Goal: Information Seeking & Learning: Learn about a topic

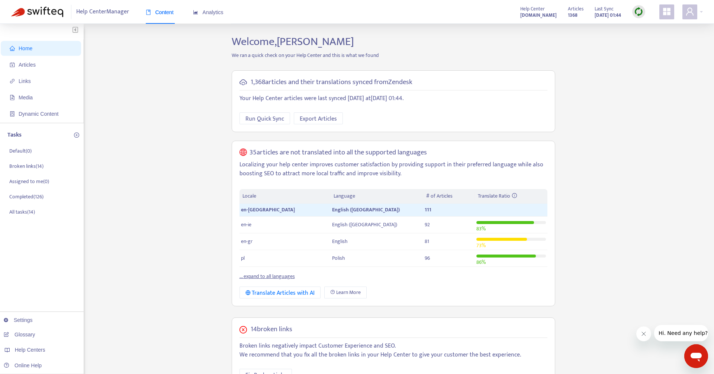
drag, startPoint x: 583, startPoint y: 9, endPoint x: 622, endPoint y: 16, distance: 39.2
click at [622, 16] on div "Articles 1368 Last Sync [DATE] 01:44" at bounding box center [606, 11] width 88 height 15
copy div "Last Sync [DATE] 01:44"
click at [698, 13] on div at bounding box center [692, 11] width 20 height 15
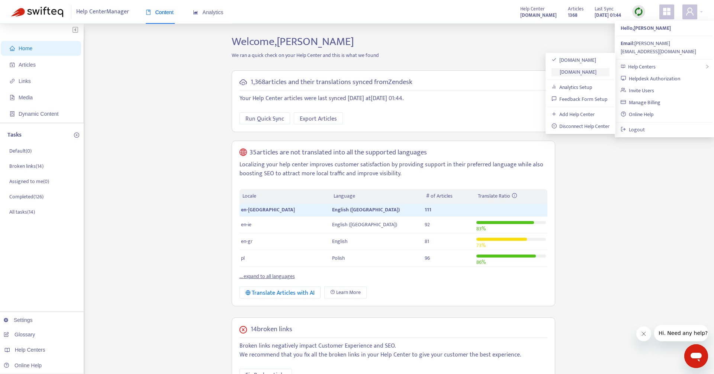
click at [593, 72] on link "[DOMAIN_NAME]" at bounding box center [573, 72] width 45 height 9
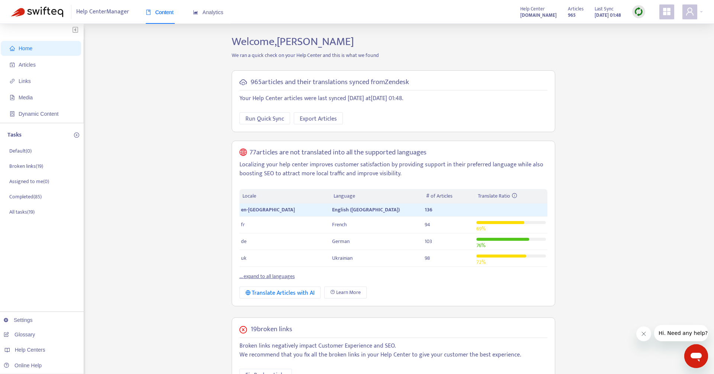
drag, startPoint x: 584, startPoint y: 9, endPoint x: 624, endPoint y: 16, distance: 40.7
click at [624, 16] on div "Articles 965 Last Sync [DATE] 01:48" at bounding box center [606, 11] width 88 height 15
click at [665, 51] on div "Home Articles Links Media Dynamic Content Tasks Default ( 0 ) Broken links ( 19…" at bounding box center [356, 292] width 691 height 514
click at [636, 13] on img at bounding box center [638, 11] width 9 height 9
click at [655, 40] on link "Full Sync" at bounding box center [651, 39] width 27 height 9
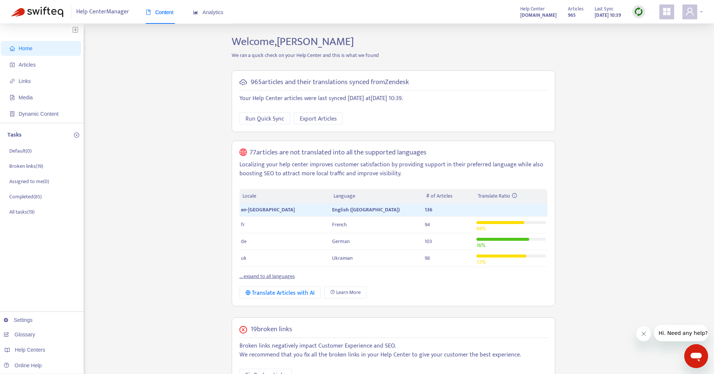
click at [701, 7] on div at bounding box center [692, 11] width 20 height 15
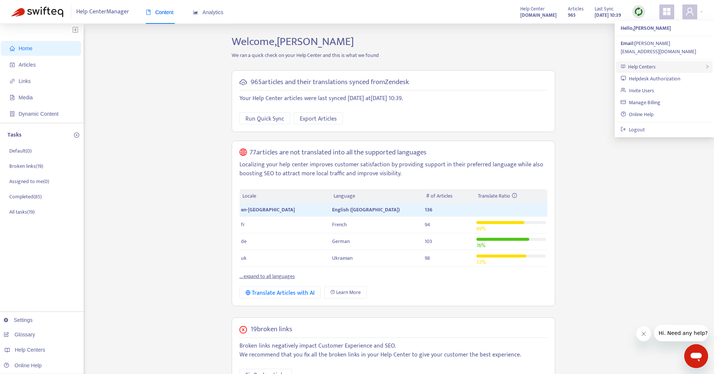
click at [638, 62] on span "Help Centers" at bounding box center [642, 66] width 28 height 9
click at [154, 170] on div "Home Articles Links Media Dynamic Content Tasks Default ( 0 ) Broken links ( 19…" at bounding box center [356, 292] width 691 height 514
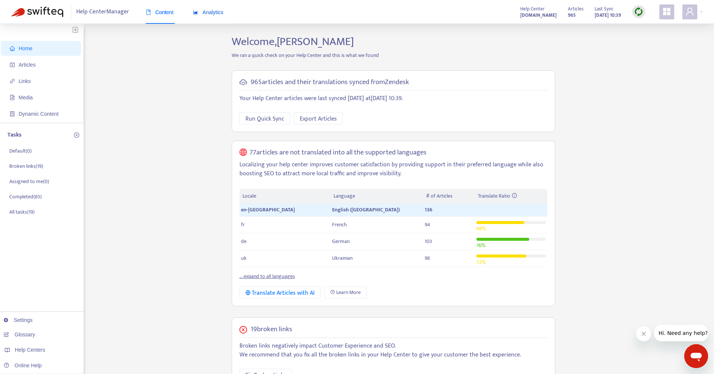
click at [206, 14] on span "Analytics" at bounding box center [208, 12] width 30 height 6
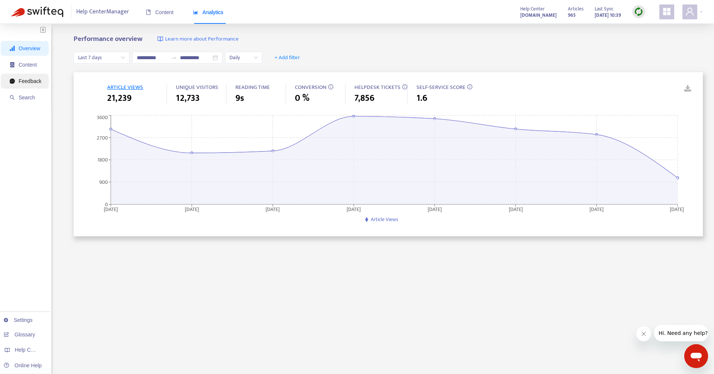
click at [24, 75] on span "Feedback" at bounding box center [26, 81] width 32 height 15
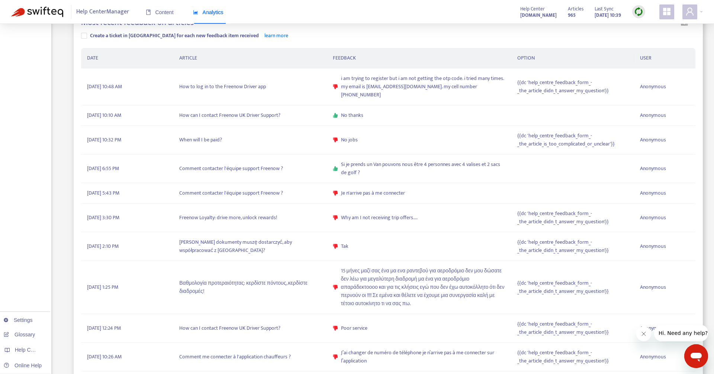
scroll to position [212, 0]
click at [183, 129] on td "When will I be paid?" at bounding box center [250, 141] width 154 height 29
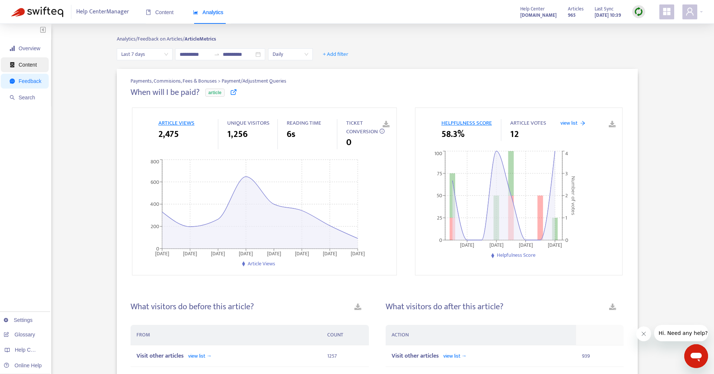
click at [27, 65] on span "Content" at bounding box center [28, 65] width 18 height 6
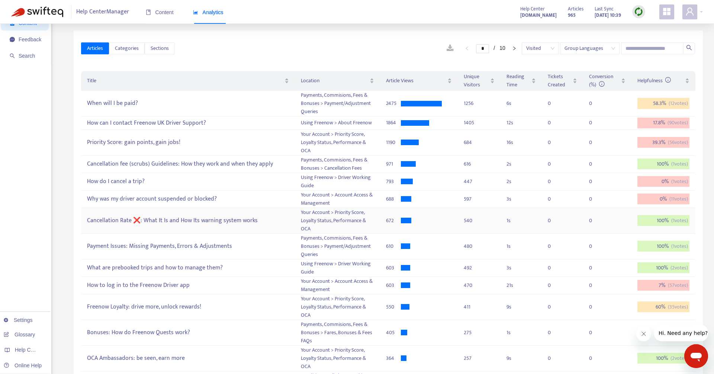
scroll to position [41, 0]
click at [665, 79] on icon at bounding box center [668, 80] width 6 height 6
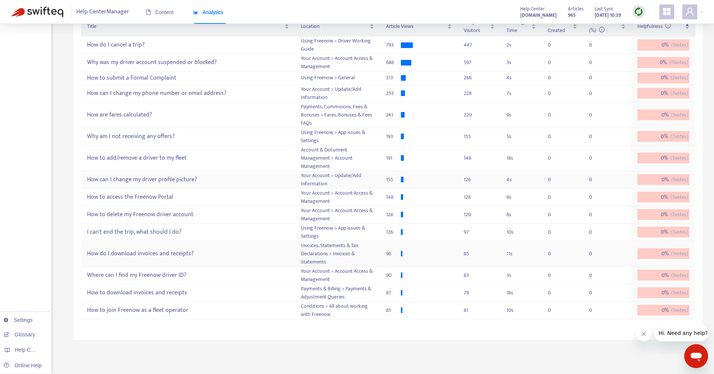
scroll to position [0, 0]
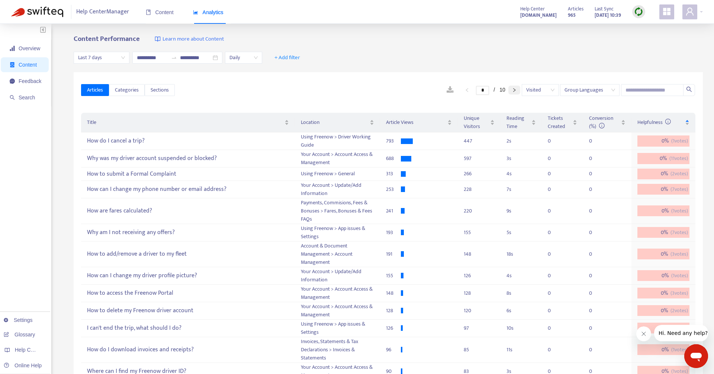
click at [513, 88] on icon "right" at bounding box center [514, 90] width 4 height 4
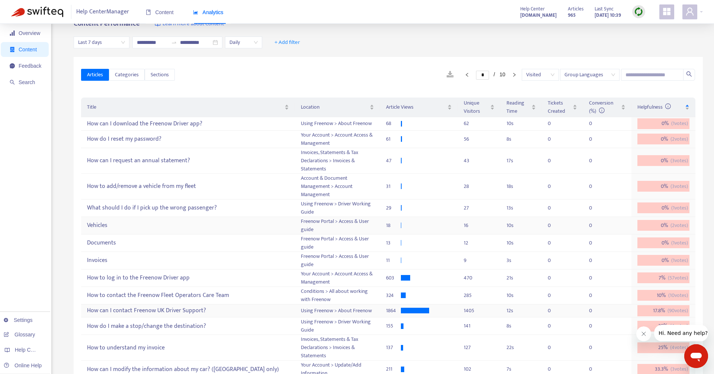
scroll to position [17, 0]
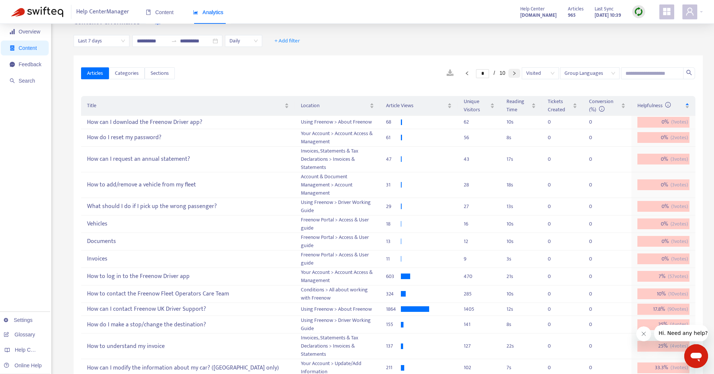
click at [514, 71] on icon "right" at bounding box center [514, 73] width 4 height 4
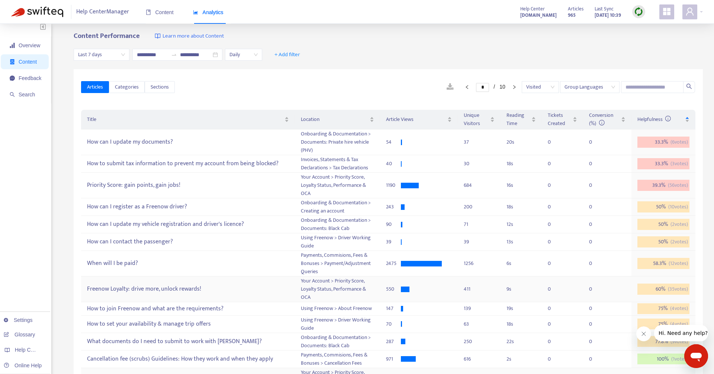
scroll to position [0, 0]
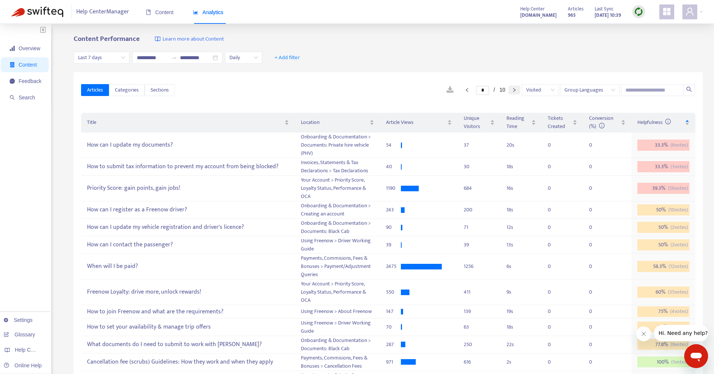
click at [512, 87] on button "button" at bounding box center [514, 89] width 12 height 9
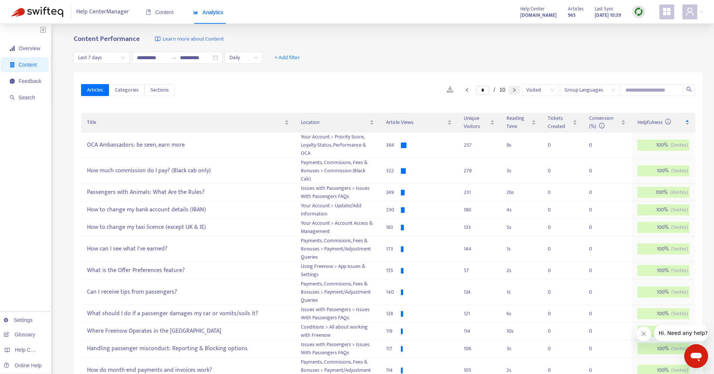
click at [512, 91] on icon "right" at bounding box center [514, 90] width 4 height 4
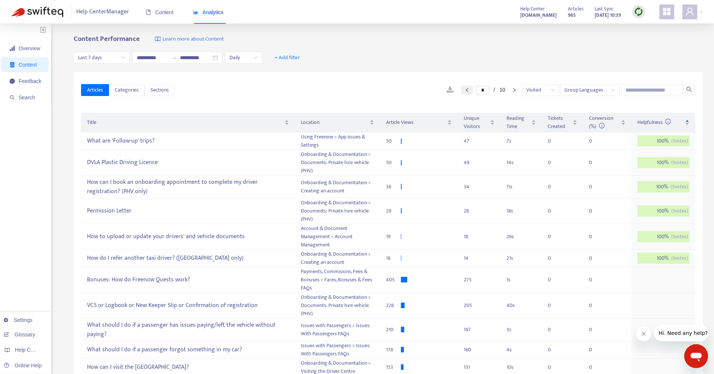
click at [465, 88] on icon "left" at bounding box center [467, 90] width 4 height 4
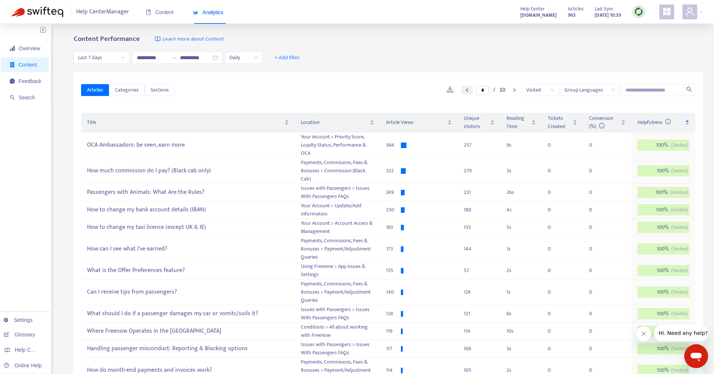
click at [465, 88] on icon "left" at bounding box center [467, 90] width 4 height 4
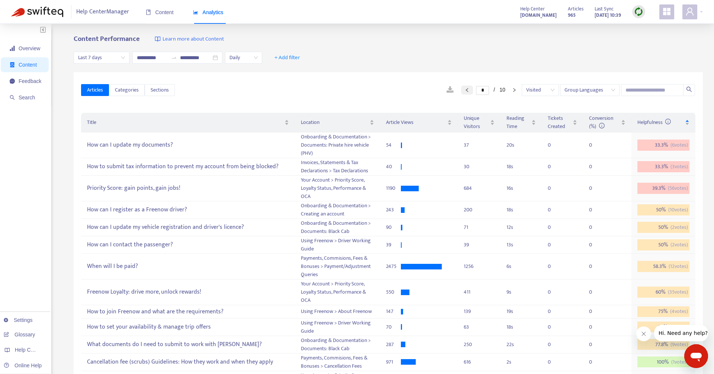
click at [465, 88] on icon "left" at bounding box center [467, 90] width 4 height 4
type input "*"
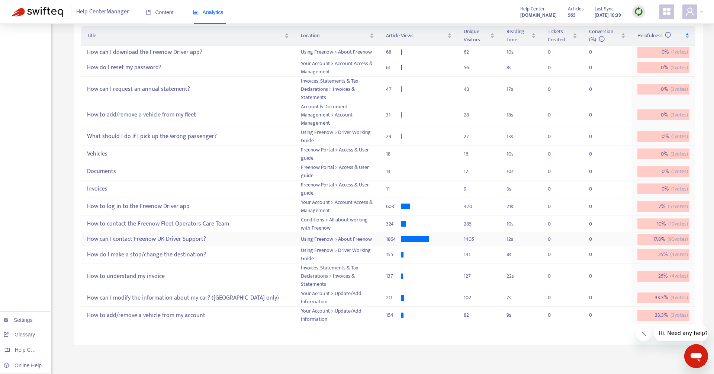
scroll to position [87, 0]
click at [197, 235] on div "How can I contact Freenow UK Driver Support?" at bounding box center [187, 239] width 201 height 12
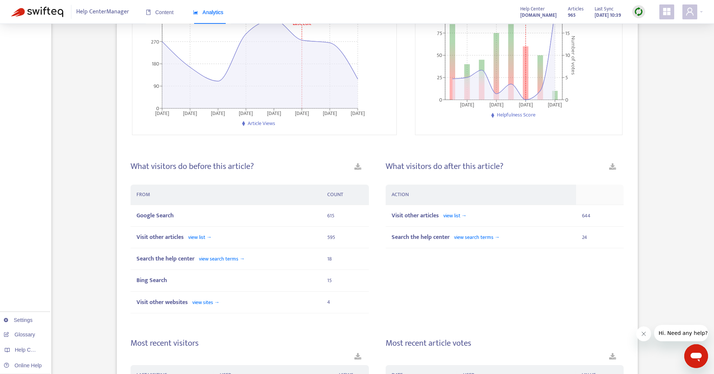
scroll to position [139, 0]
click at [198, 236] on span "view list →" at bounding box center [199, 238] width 23 height 9
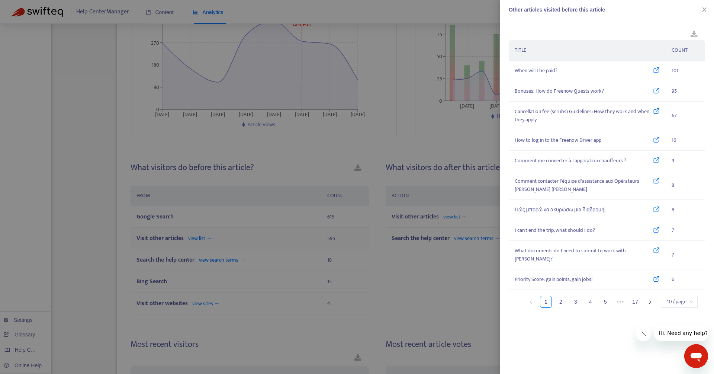
click at [198, 236] on div at bounding box center [357, 187] width 714 height 374
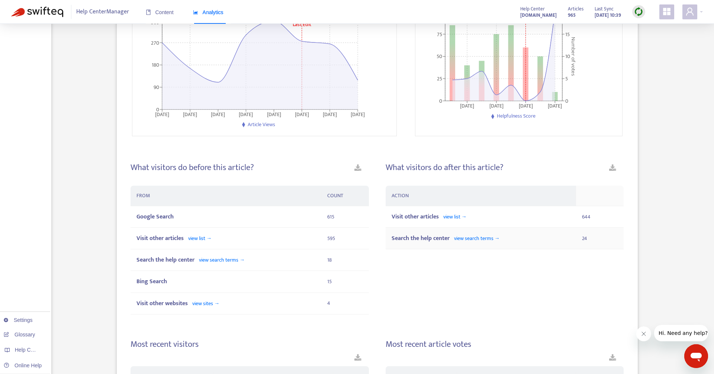
click at [468, 238] on span "view search terms →" at bounding box center [477, 238] width 46 height 9
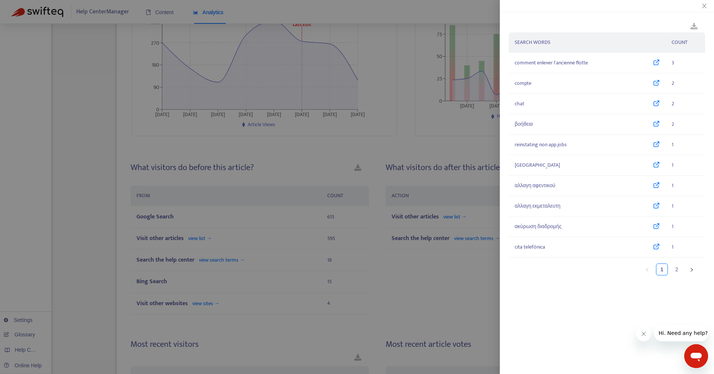
click at [447, 270] on div at bounding box center [357, 187] width 714 height 374
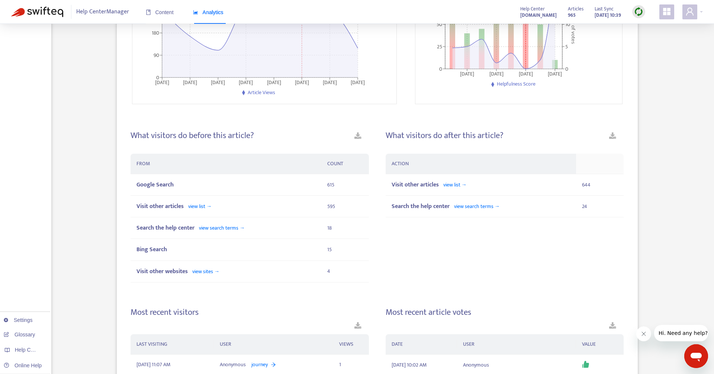
scroll to position [172, 0]
drag, startPoint x: 188, startPoint y: 137, endPoint x: 260, endPoint y: 137, distance: 71.7
click at [261, 137] on div "What visitors do before this article?" at bounding box center [249, 138] width 238 height 16
click at [304, 204] on div "Visit other articles view list →" at bounding box center [225, 205] width 179 height 9
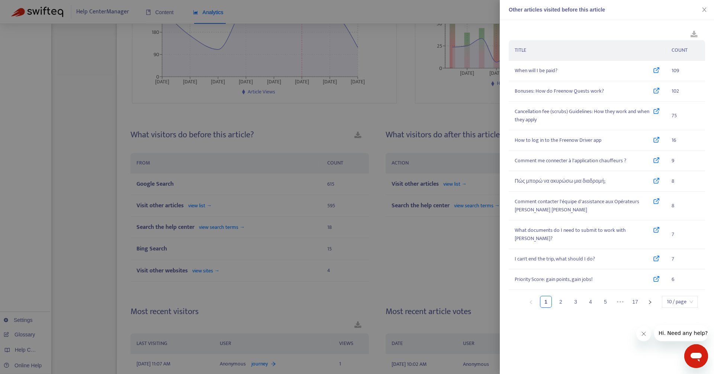
click at [461, 113] on div at bounding box center [357, 187] width 714 height 374
